Goal: Task Accomplishment & Management: Use online tool/utility

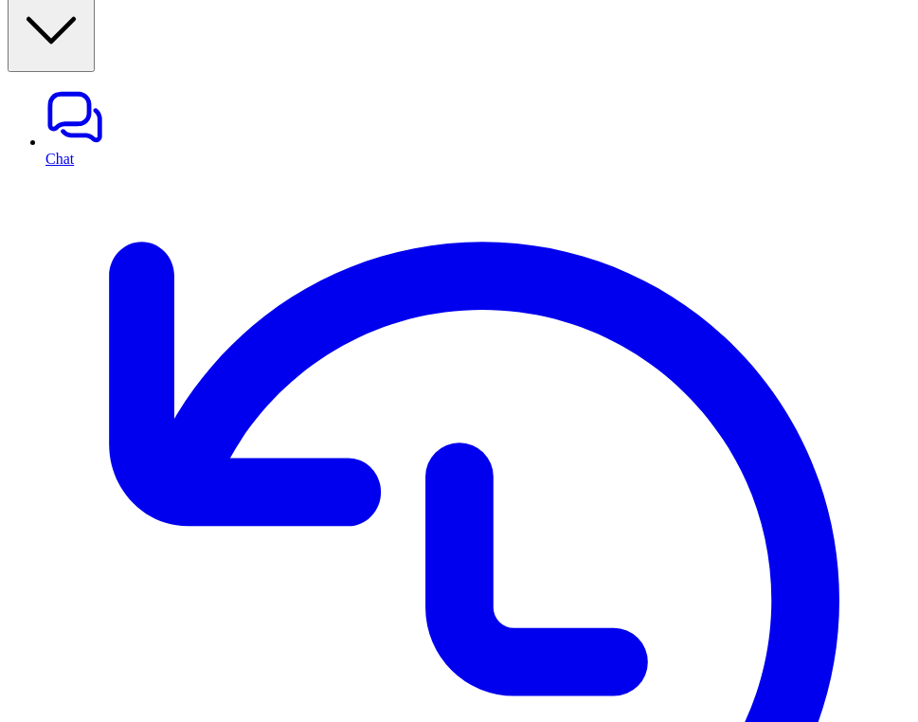
scroll to position [30, 0]
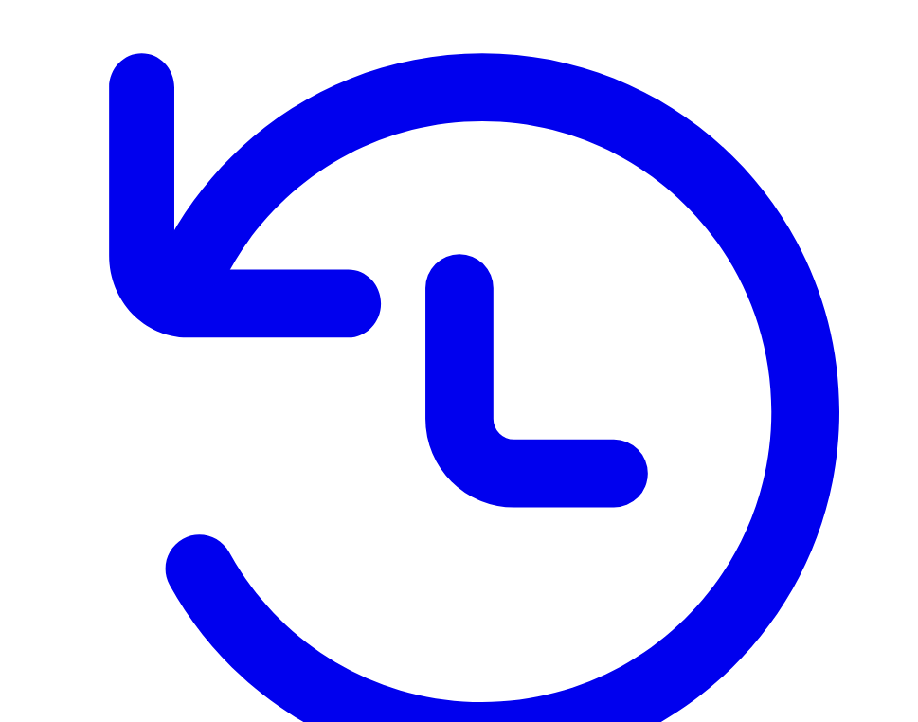
scroll to position [336, 0]
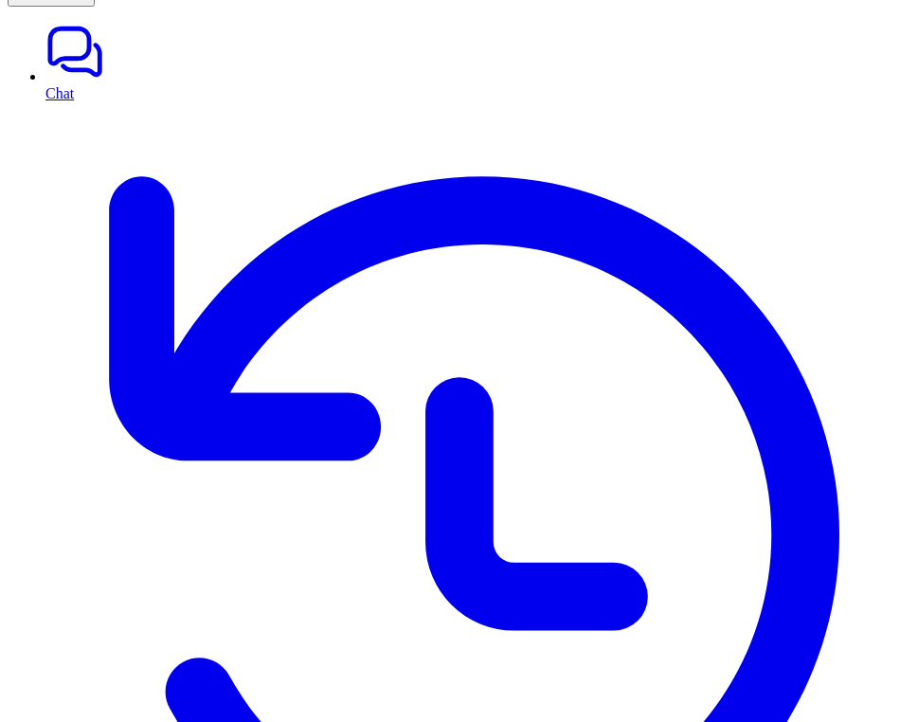
scroll to position [0, 0]
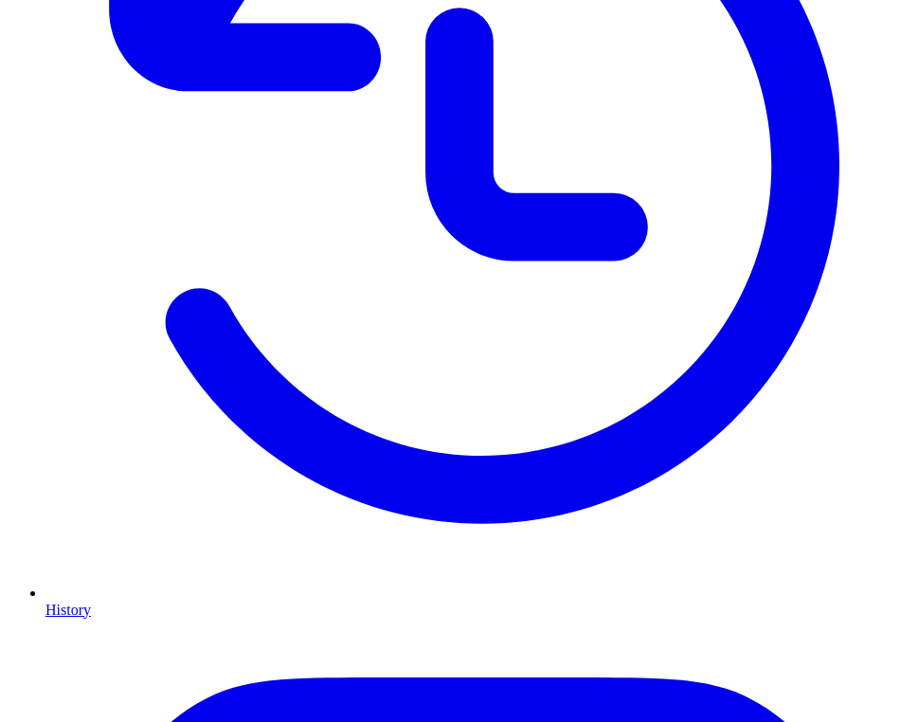
scroll to position [489, 0]
